Goal: Communication & Community: Participate in discussion

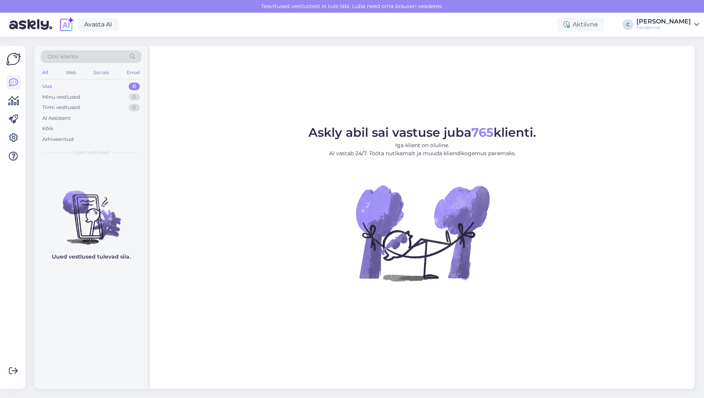
click at [550, 110] on div "Askly abil sai vastuse juba 765 klienti. Iga klient on oluline. AI vastab 24/7.…" at bounding box center [422, 217] width 545 height 343
click at [320, 38] on div "Otsi kliente All Web Socials Email Uus 0 Minu vestlused 0 Tiimi vestlused 0 AI …" at bounding box center [367, 218] width 674 height 362
click at [93, 110] on div "Tiimi vestlused 1" at bounding box center [91, 107] width 101 height 11
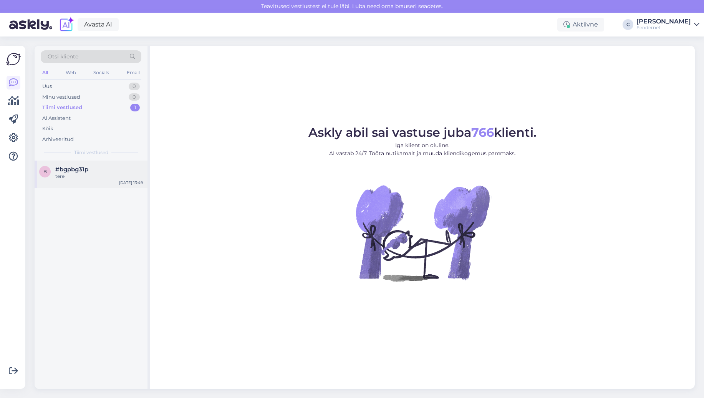
click at [89, 179] on div "tere" at bounding box center [99, 176] width 88 height 7
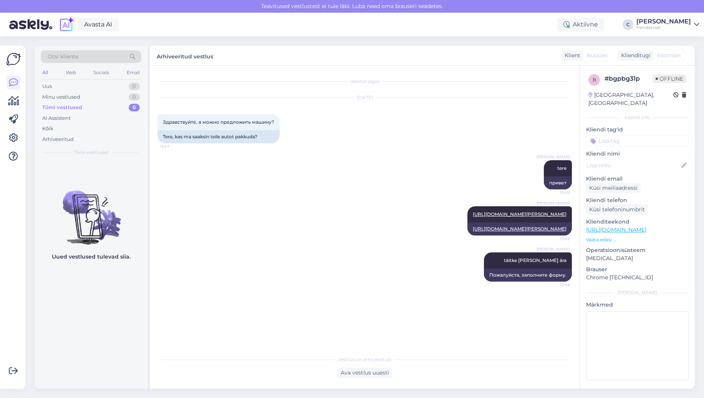
click at [264, 177] on div "[PERSON_NAME] tere 13:49 привет" at bounding box center [365, 175] width 415 height 46
